Goal: Ask a question

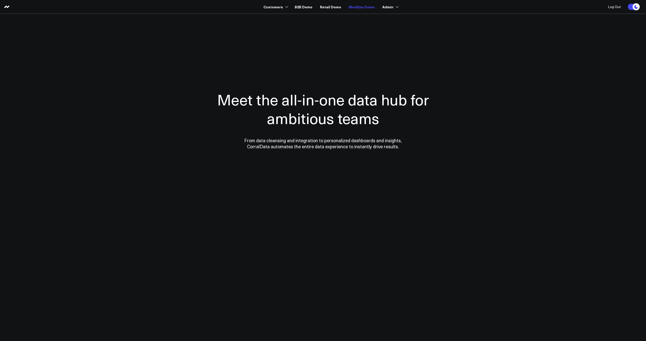
click at [355, 8] on link "MedSpa Demo" at bounding box center [362, 6] width 26 height 9
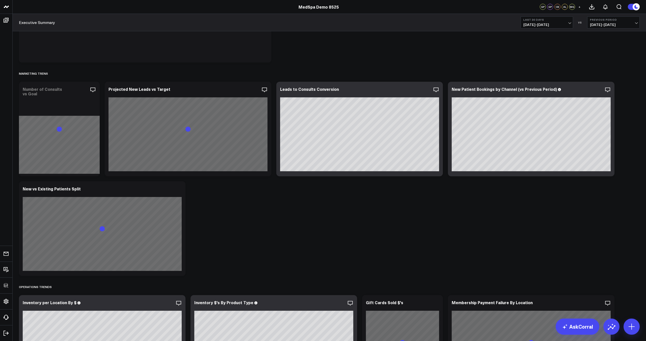
scroll to position [398, 0]
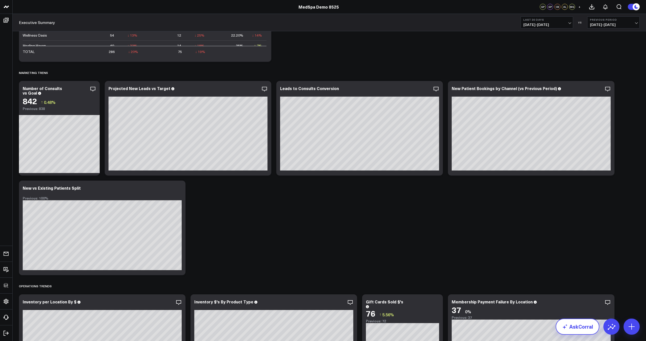
click at [580, 327] on link "AskCorral" at bounding box center [578, 327] width 44 height 16
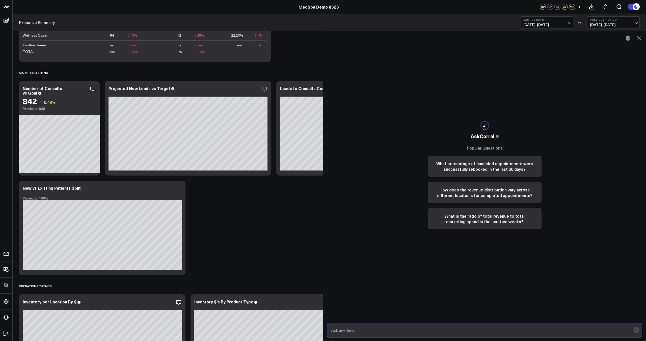
click at [413, 331] on input "text" at bounding box center [480, 330] width 301 height 9
type input "what are my best performing services?"
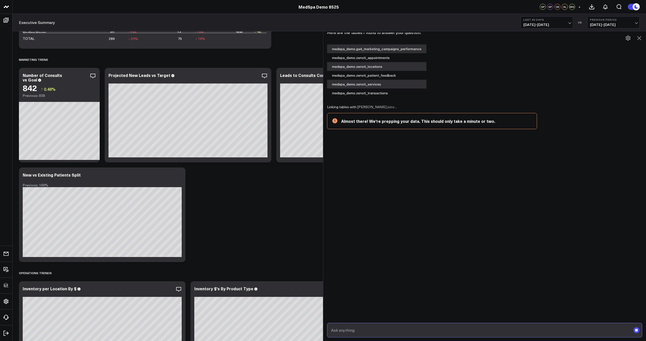
scroll to position [486, 0]
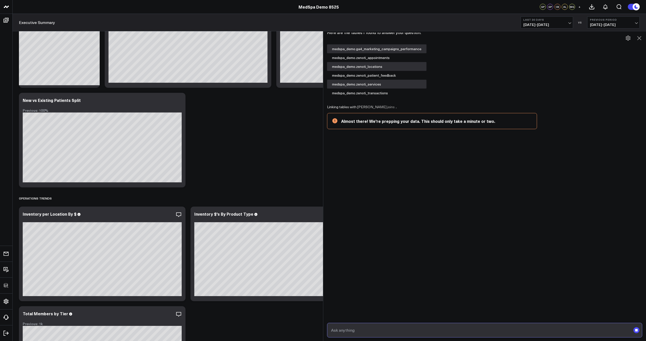
click at [322, 147] on div at bounding box center [323, 186] width 3 height 310
click at [323, 148] on div at bounding box center [323, 186] width 3 height 310
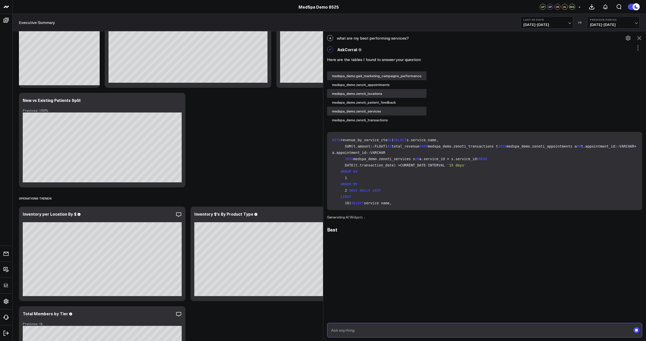
scroll to position [0, 0]
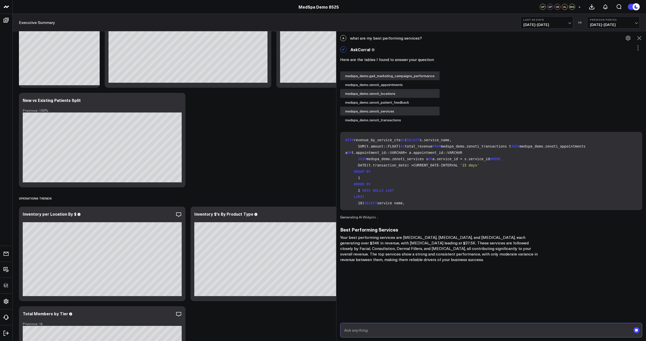
drag, startPoint x: 324, startPoint y: 125, endPoint x: 337, endPoint y: 127, distance: 13.3
click at [337, 127] on div at bounding box center [336, 186] width 3 height 310
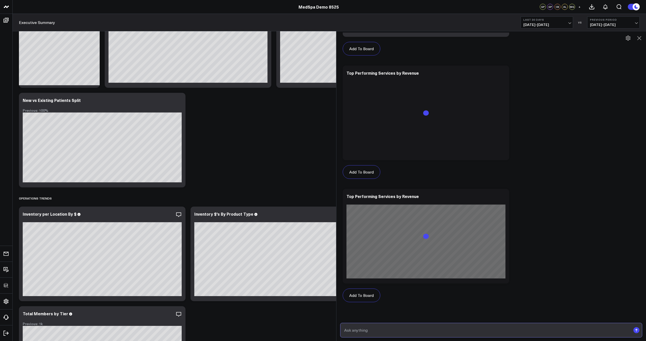
scroll to position [354, 0]
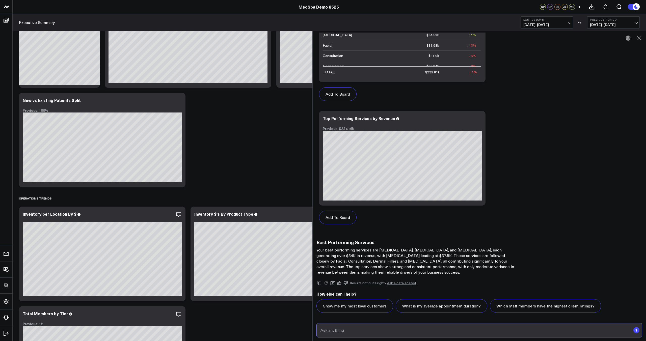
drag, startPoint x: 337, startPoint y: 126, endPoint x: 313, endPoint y: 126, distance: 23.7
click at [313, 126] on div at bounding box center [312, 186] width 3 height 310
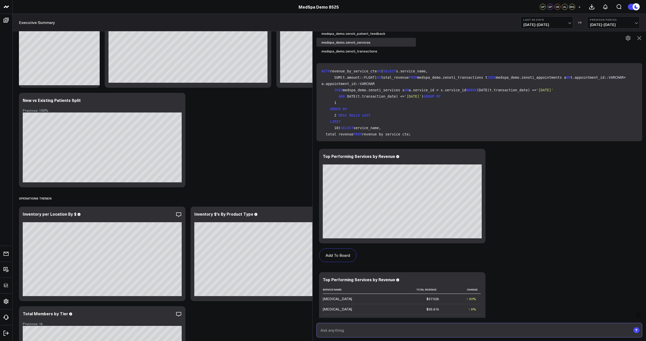
scroll to position [0, 0]
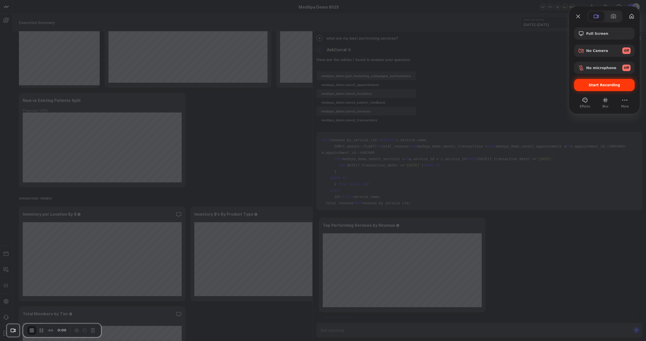
click at [607, 88] on div "Start Recording" at bounding box center [604, 85] width 61 height 12
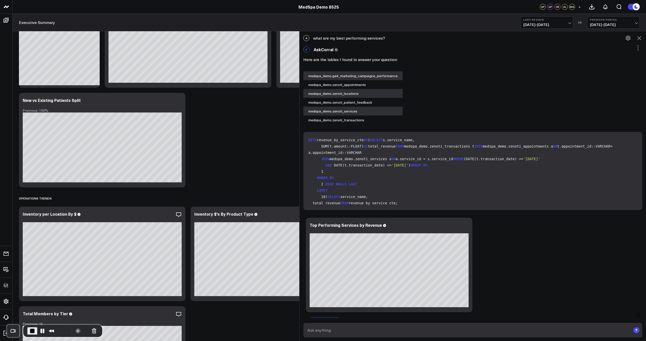
drag, startPoint x: 313, startPoint y: 126, endPoint x: 300, endPoint y: 125, distance: 13.1
click at [300, 125] on div at bounding box center [299, 186] width 3 height 310
click at [30, 332] on span "End Recording" at bounding box center [32, 331] width 6 height 6
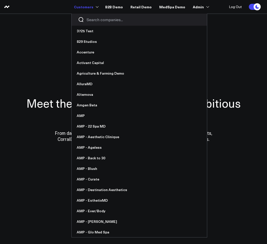
click at [101, 20] on input "Search companies input" at bounding box center [144, 20] width 114 height 6
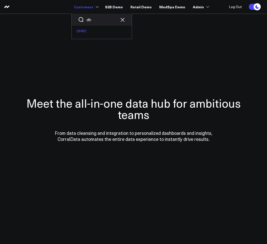
type input "dh"
click at [98, 31] on link "DHRC" at bounding box center [102, 31] width 60 height 11
